Goal: Obtain resource: Obtain resource

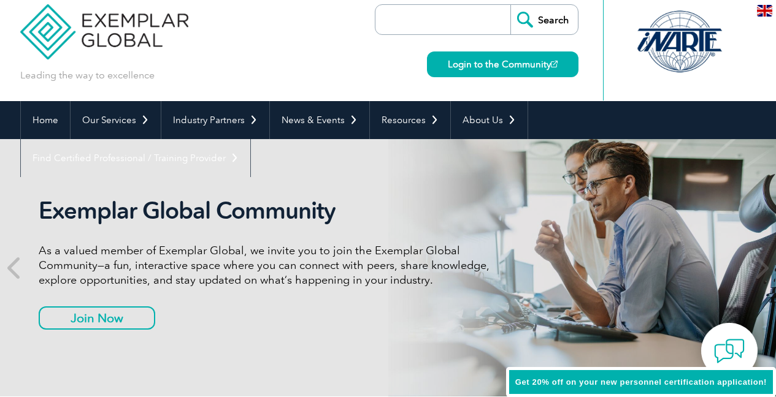
scroll to position [9, 0]
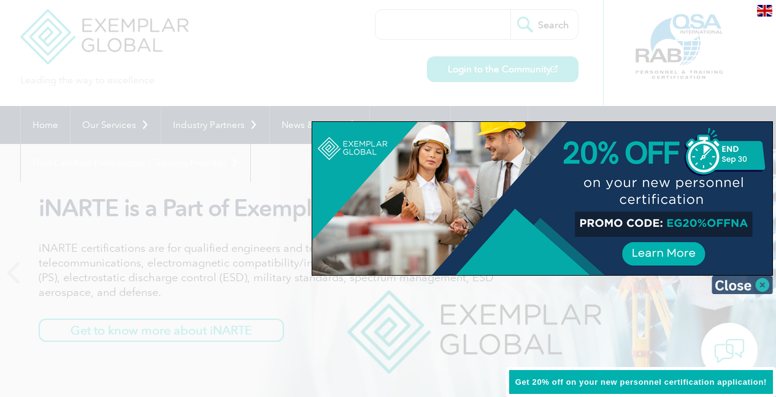
click at [754, 283] on img at bounding box center [742, 285] width 61 height 18
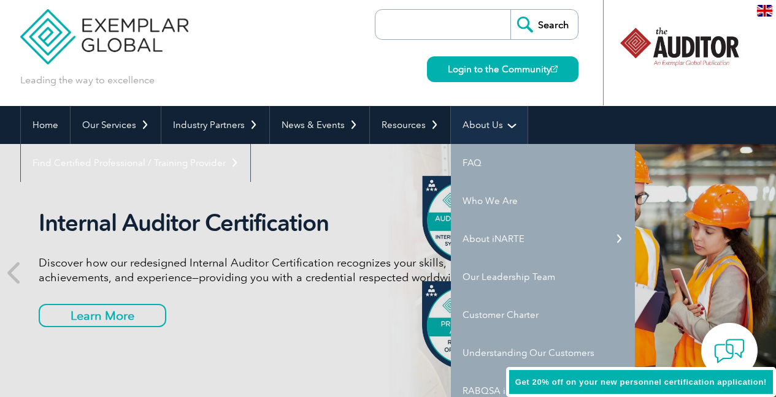
click at [475, 115] on link "About Us" at bounding box center [489, 125] width 77 height 38
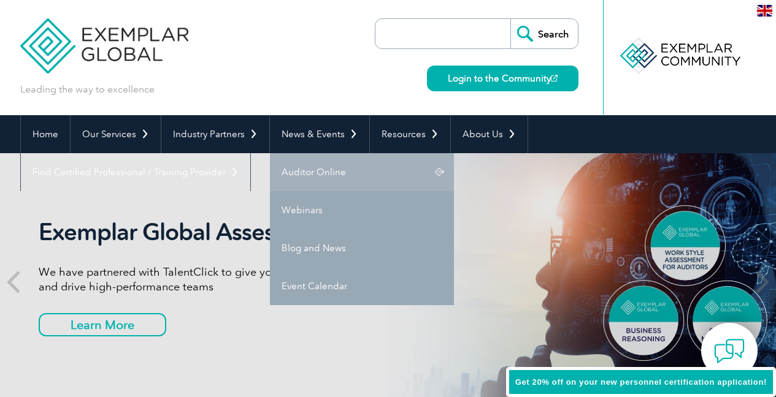
click at [304, 168] on link "Auditor Online" at bounding box center [362, 172] width 184 height 38
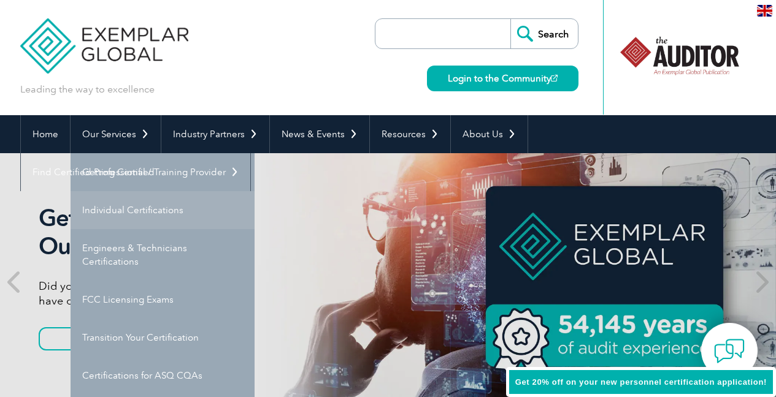
click at [125, 202] on link "Individual Certifications" at bounding box center [163, 210] width 184 height 38
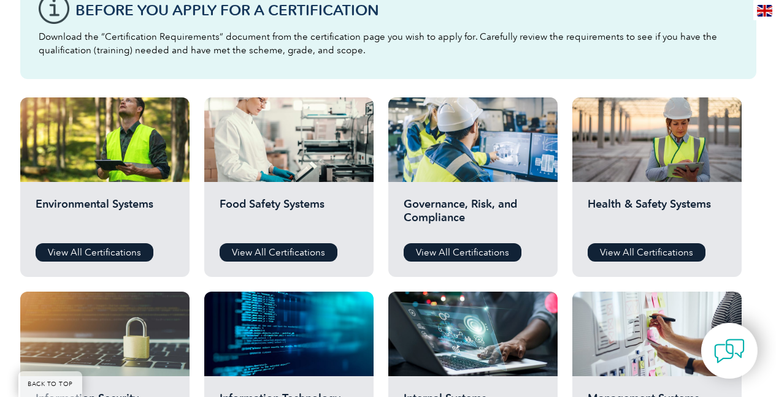
scroll to position [369, 0]
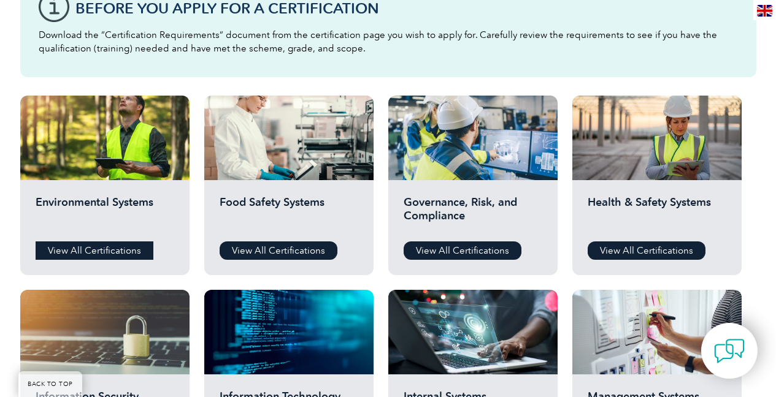
click at [131, 250] on link "View All Certifications" at bounding box center [95, 251] width 118 height 18
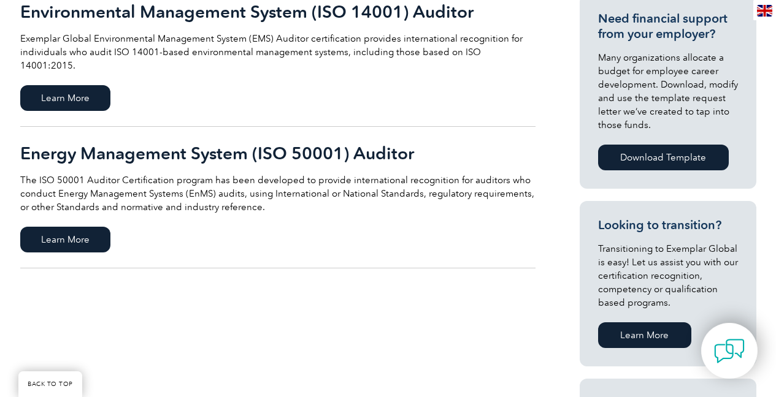
scroll to position [417, 0]
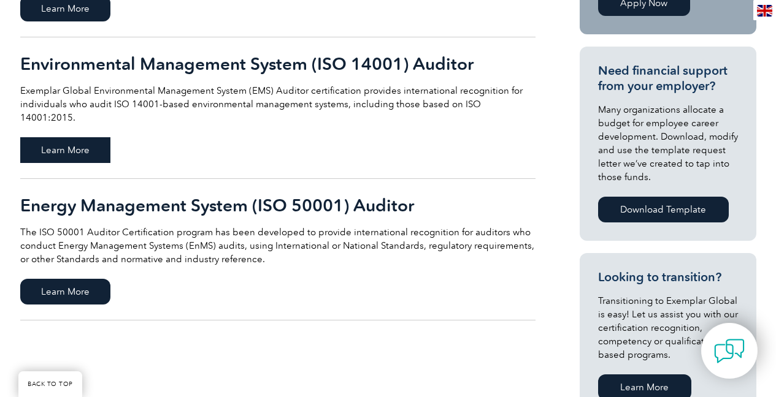
click at [82, 139] on span "Learn More" at bounding box center [65, 150] width 90 height 26
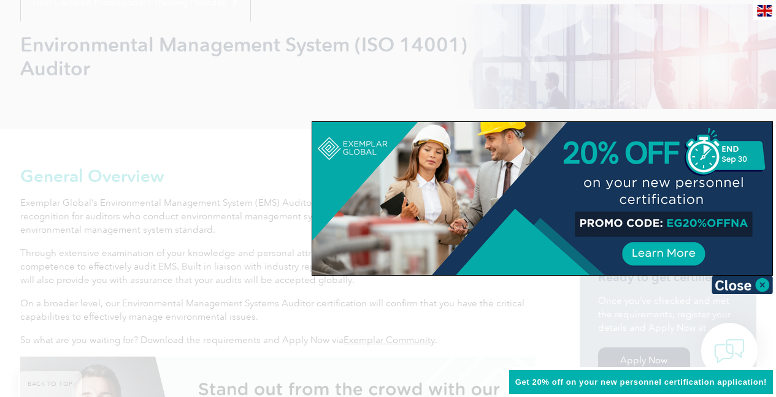
scroll to position [185, 0]
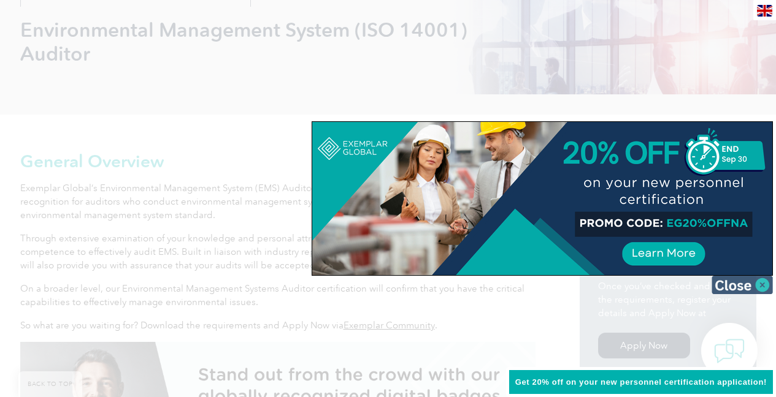
click at [723, 289] on img at bounding box center [742, 285] width 61 height 18
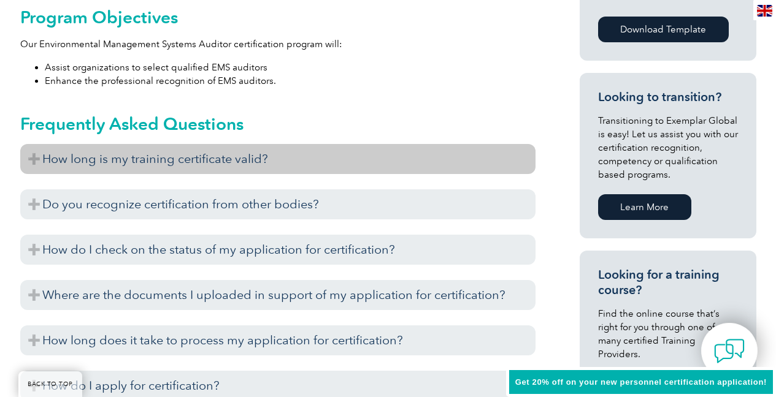
scroll to position [708, 0]
click at [280, 157] on h3 "How long is my training certificate valid?" at bounding box center [277, 159] width 515 height 30
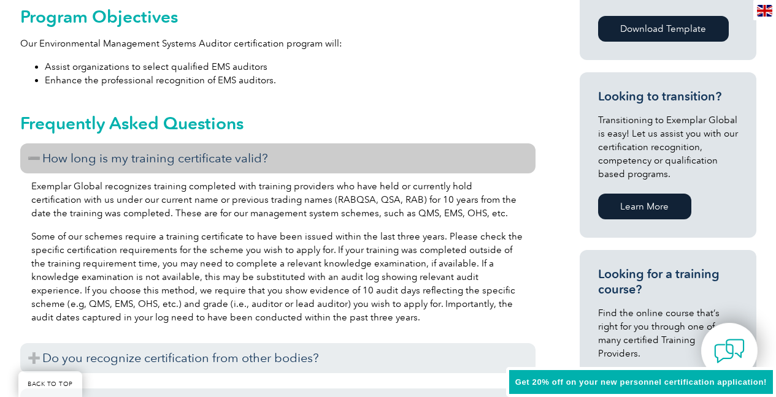
click at [280, 157] on h3 "How long is my training certificate valid?" at bounding box center [277, 159] width 515 height 30
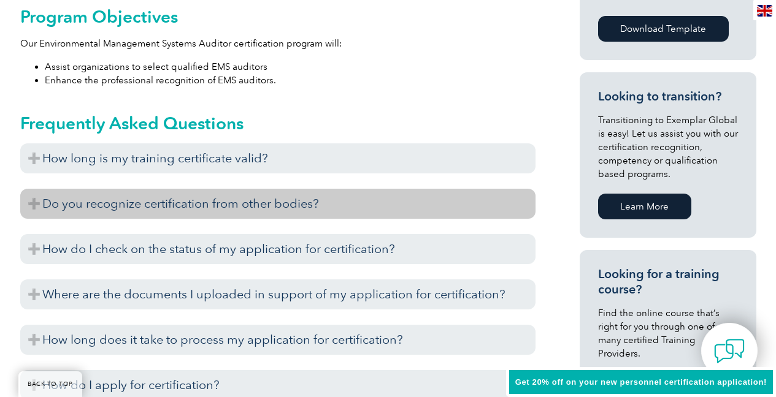
click at [253, 211] on h3 "Do you recognize certification from other bodies?" at bounding box center [277, 204] width 515 height 30
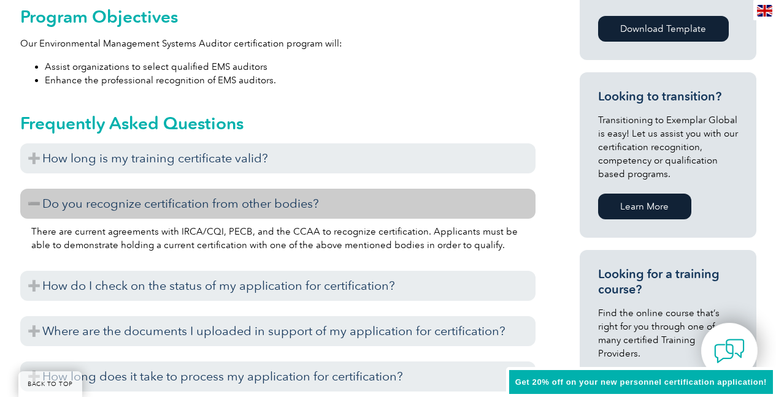
click at [254, 211] on h3 "Do you recognize certification from other bodies?" at bounding box center [277, 204] width 515 height 30
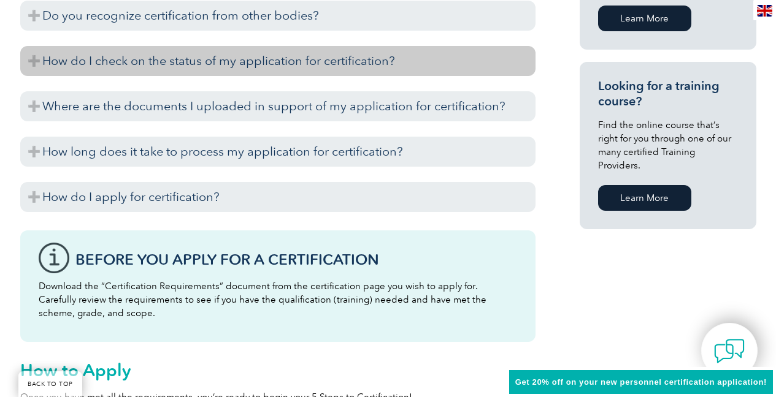
scroll to position [905, 0]
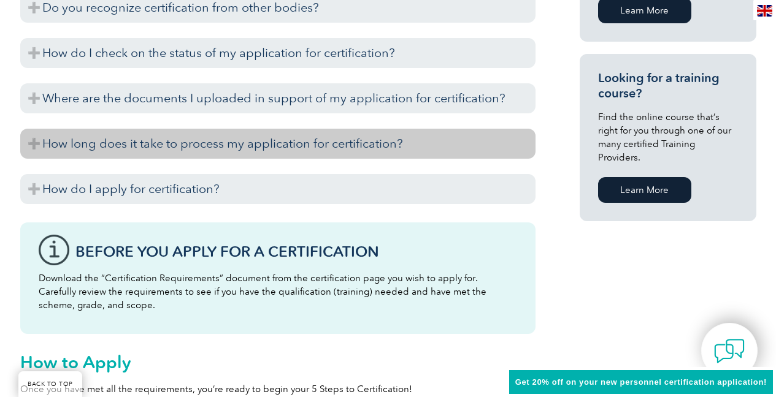
click at [261, 152] on h3 "How long does it take to process my application for certification?" at bounding box center [277, 144] width 515 height 30
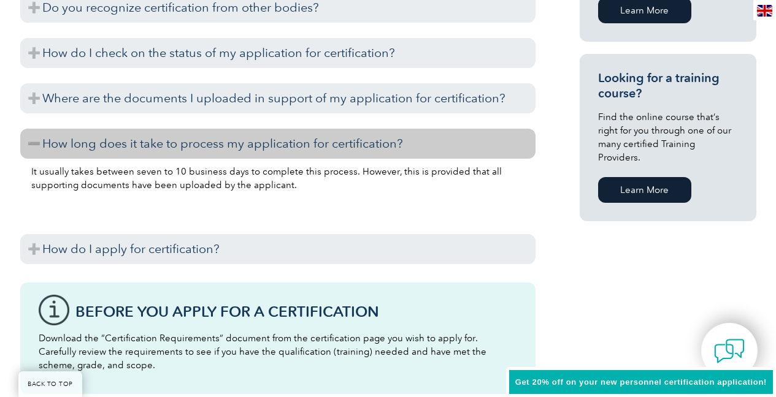
click at [262, 152] on h3 "How long does it take to process my application for certification?" at bounding box center [277, 144] width 515 height 30
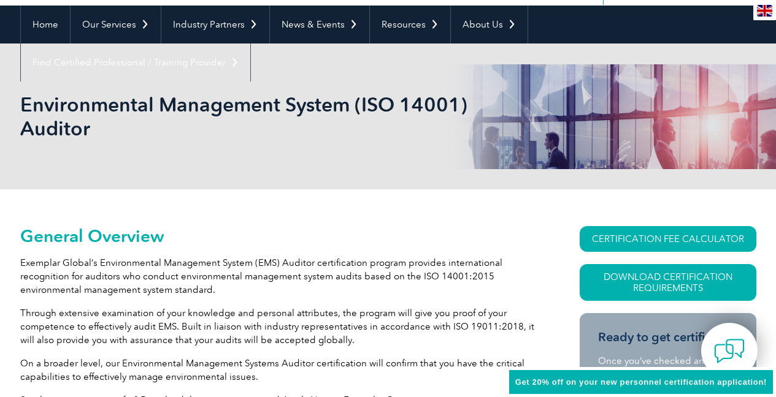
scroll to position [0, 0]
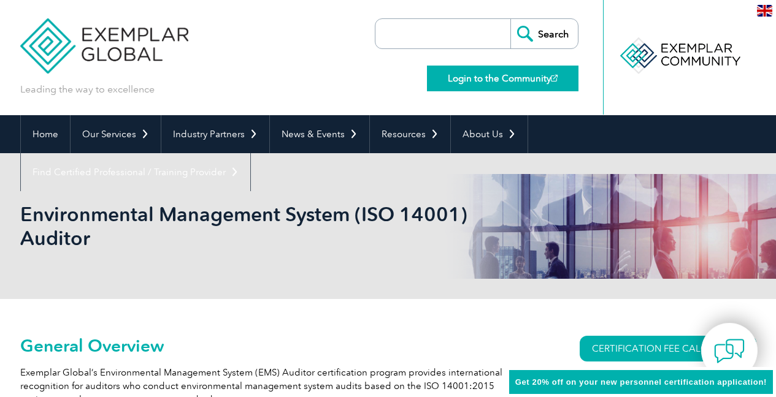
click at [524, 71] on link "Login to the Community" at bounding box center [503, 79] width 152 height 26
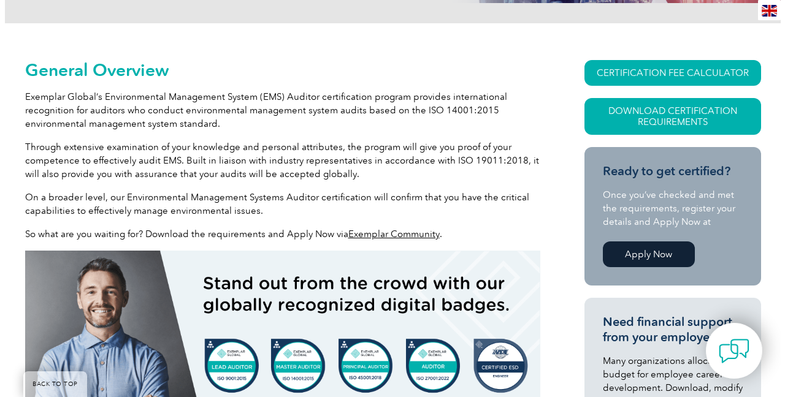
scroll to position [274, 0]
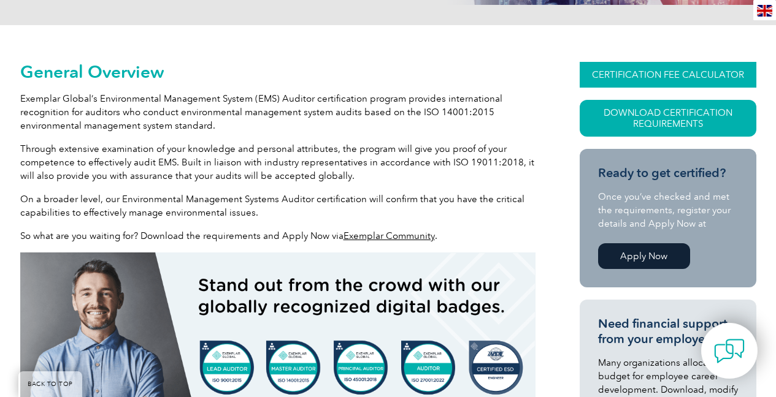
click at [613, 77] on link "CERTIFICATION FEE CALCULATOR" at bounding box center [668, 75] width 177 height 26
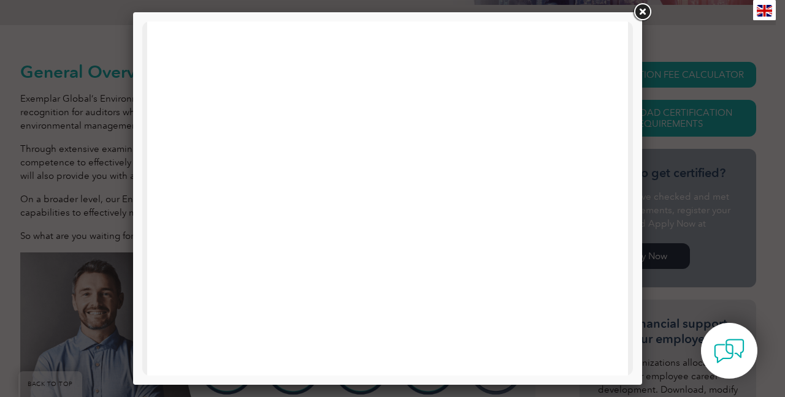
scroll to position [418, 0]
click at [640, 9] on link at bounding box center [642, 12] width 22 height 22
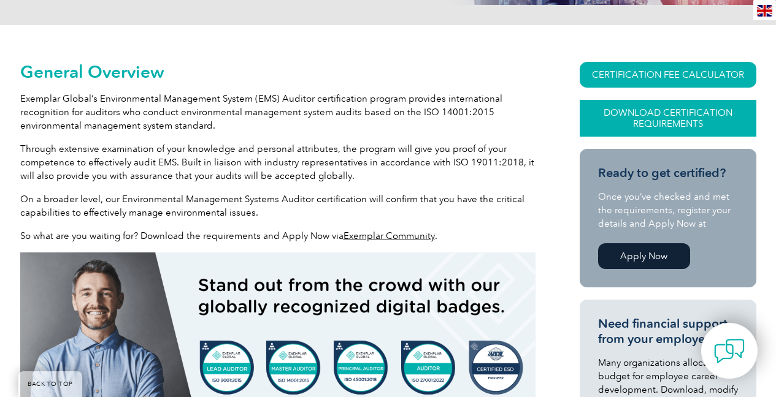
click at [635, 117] on link "Download Certification Requirements" at bounding box center [668, 118] width 177 height 37
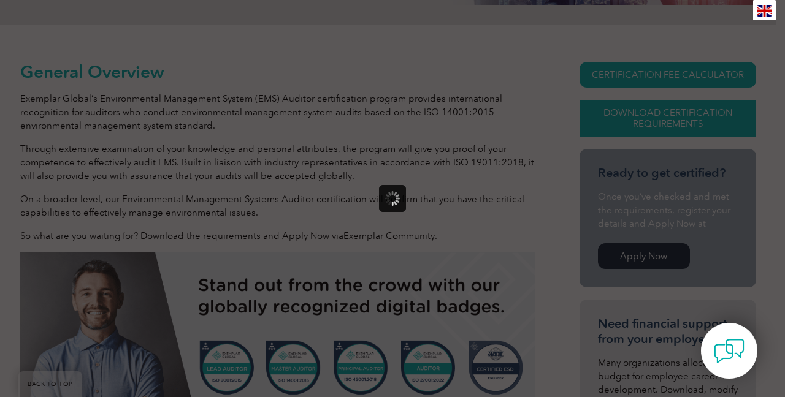
scroll to position [0, 0]
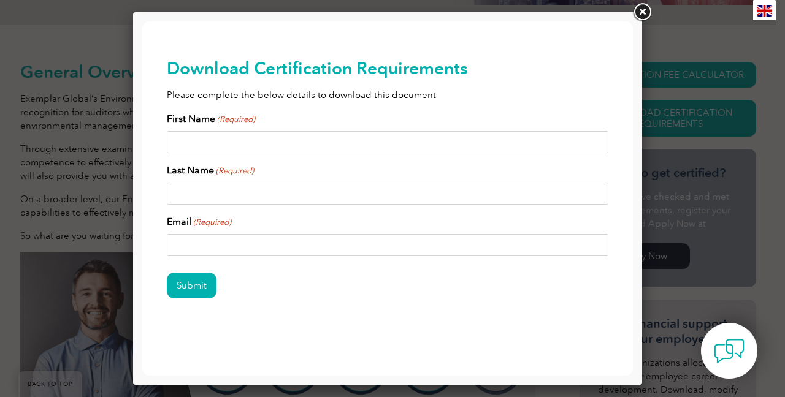
click at [558, 141] on input "First Name (Required)" at bounding box center [388, 142] width 442 height 22
type input "Tametrya"
type input "Brown"
type input "Tametryabrown@outlook.com"
click at [195, 286] on input "Submit" at bounding box center [192, 286] width 50 height 26
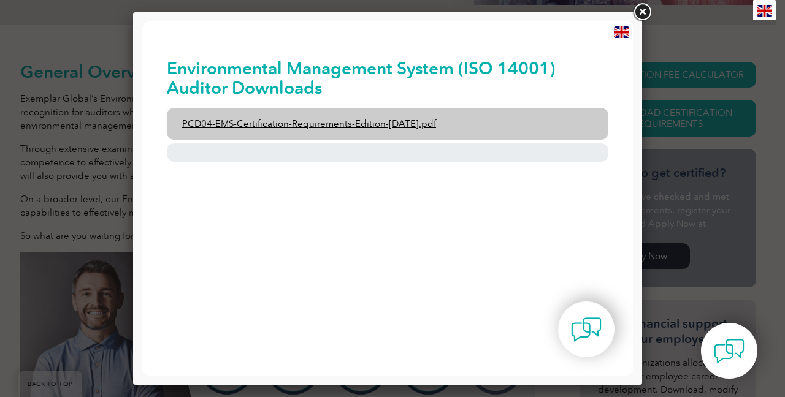
click at [440, 121] on link "PCD04-EMS-Certification-Requirements-Edition-2-April-2022.pdf" at bounding box center [388, 124] width 442 height 32
